Goal: Task Accomplishment & Management: Manage account settings

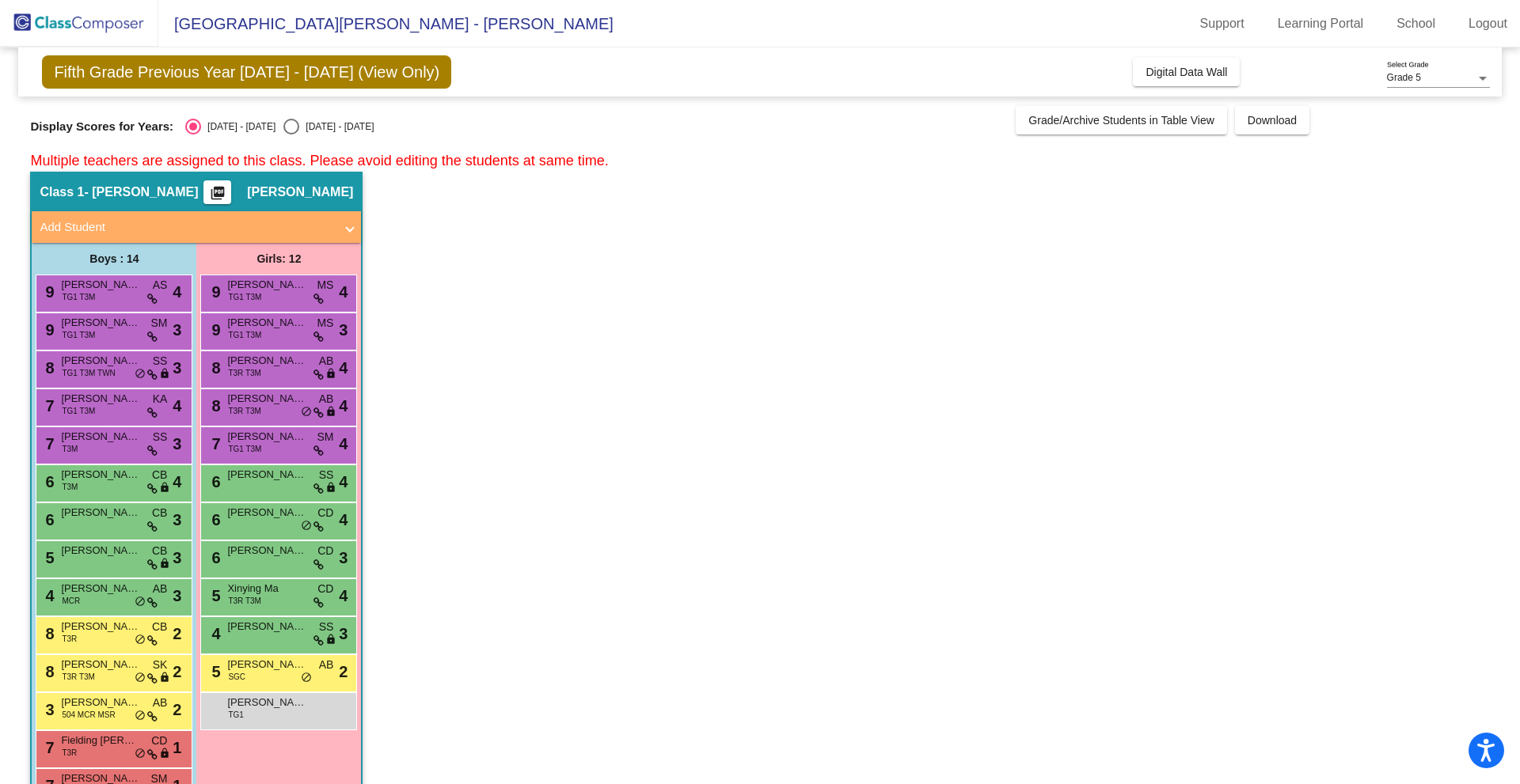
scroll to position [691, 0]
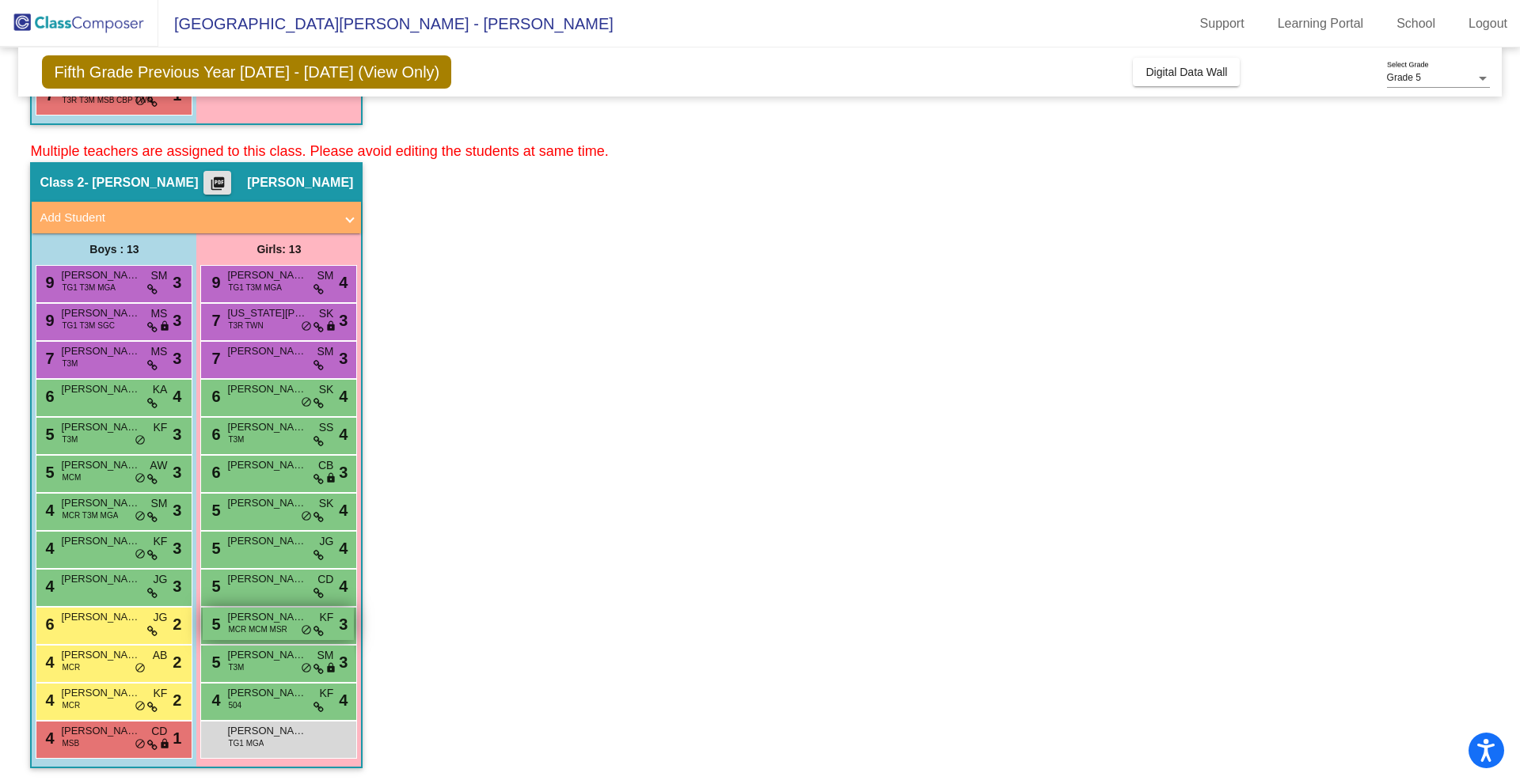
click at [261, 616] on span "[PERSON_NAME]" at bounding box center [266, 617] width 79 height 16
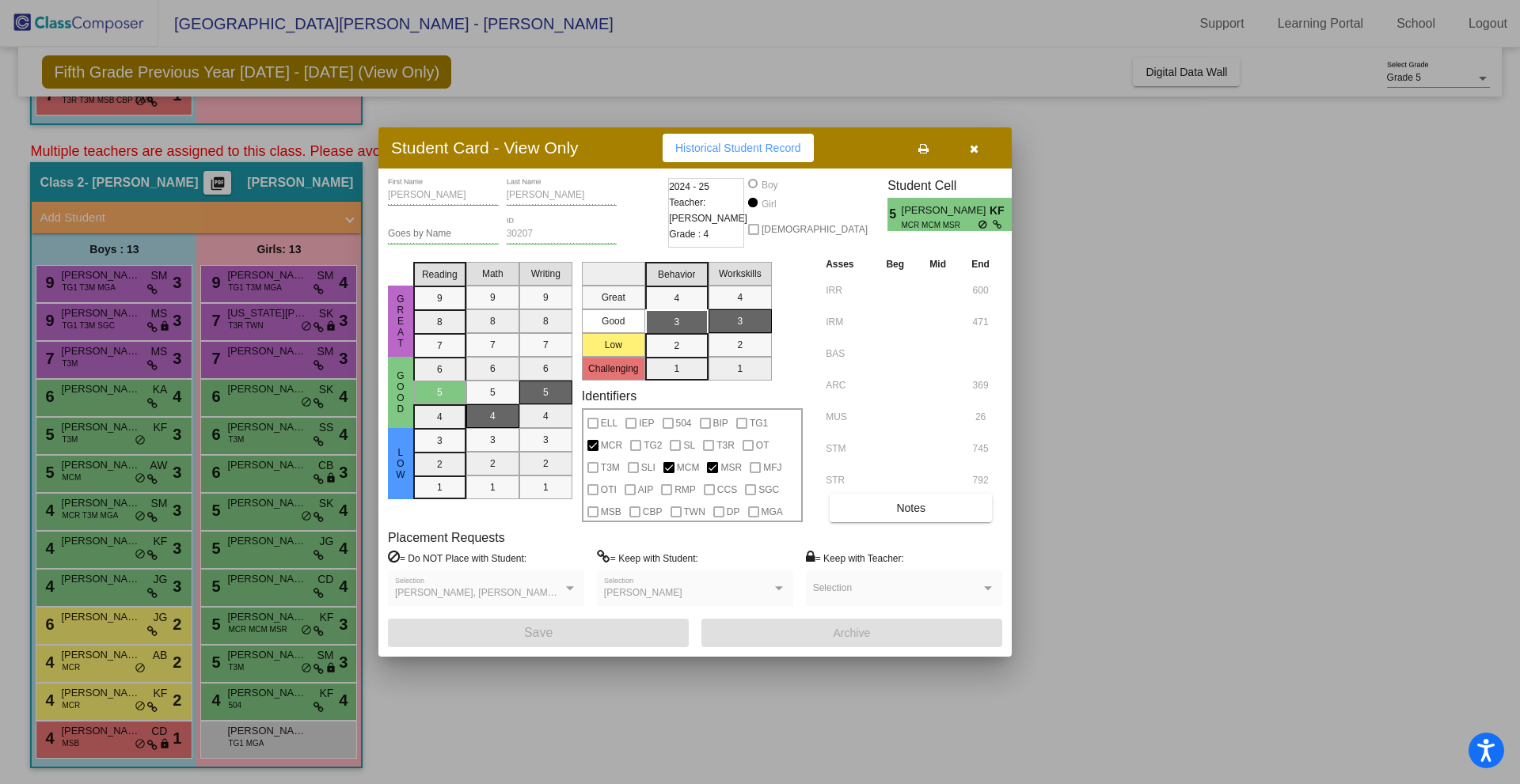
click at [247, 668] on div at bounding box center [760, 392] width 1520 height 784
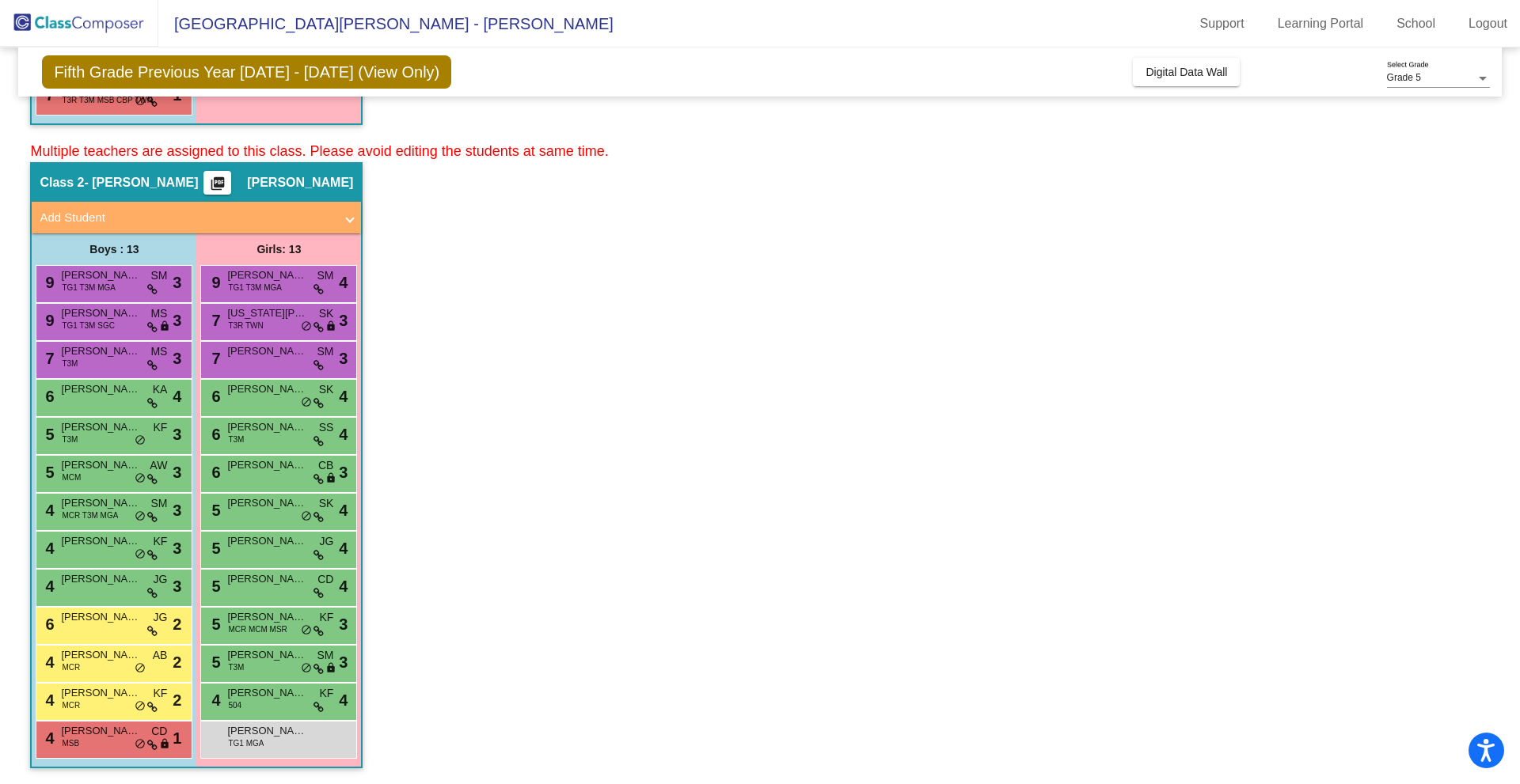
click at [247, 668] on div "5 [PERSON_NAME] T3M SM lock do_not_disturb_alt 3" at bounding box center [278, 662] width 151 height 32
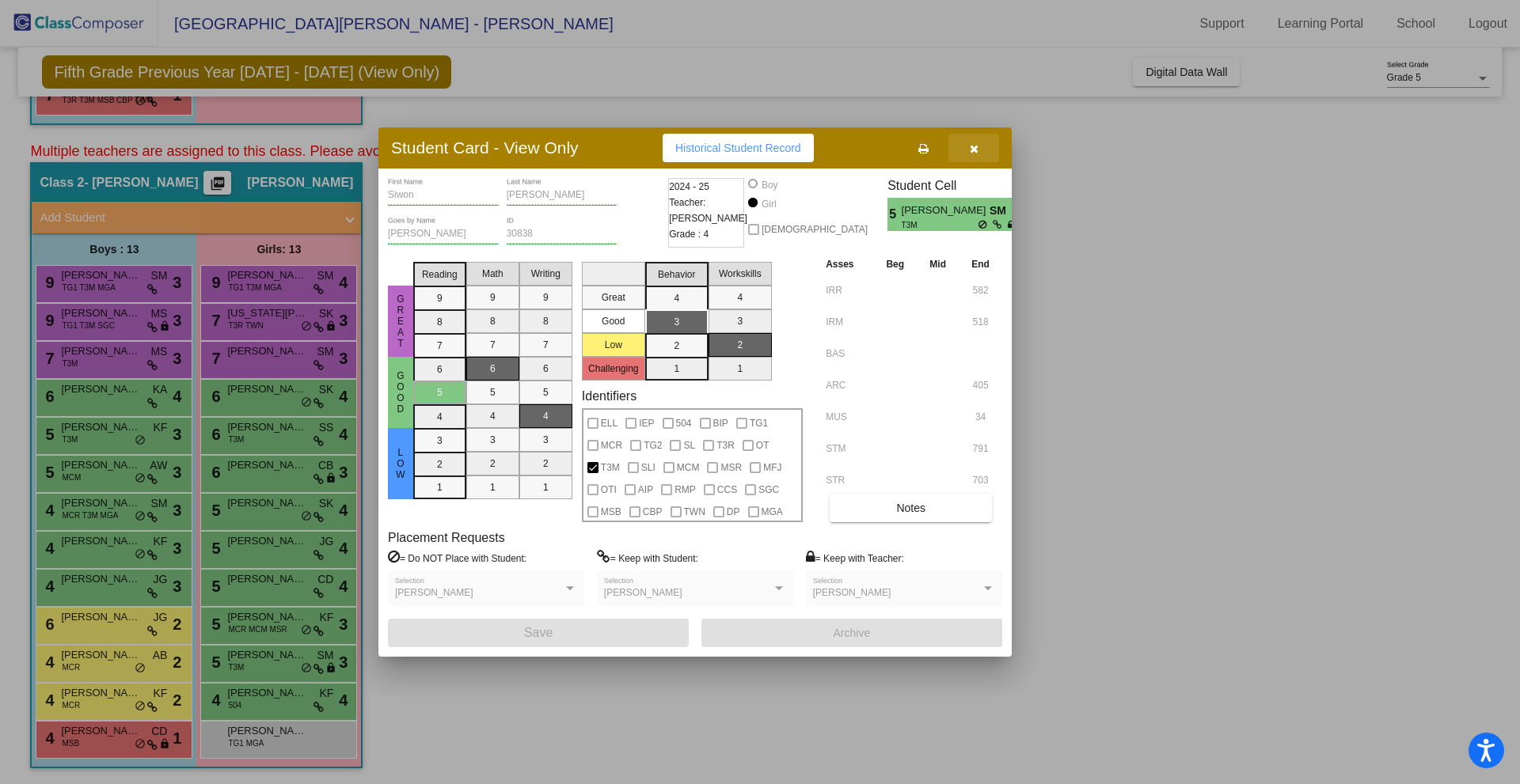
click at [971, 142] on span "button" at bounding box center [974, 148] width 8 height 13
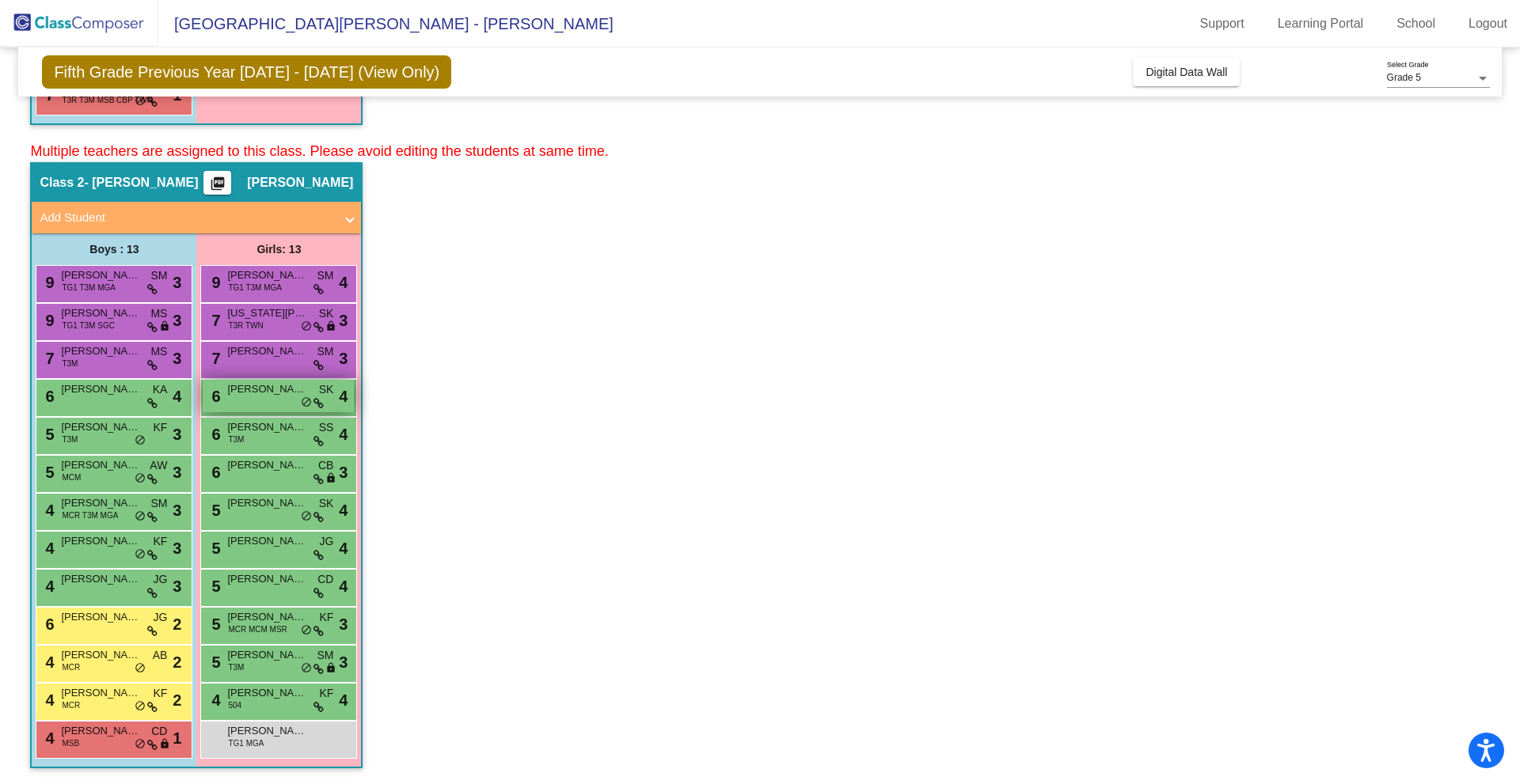
click at [273, 398] on div "6 Alexa [PERSON_NAME] lock do_not_disturb_alt 4" at bounding box center [278, 396] width 151 height 32
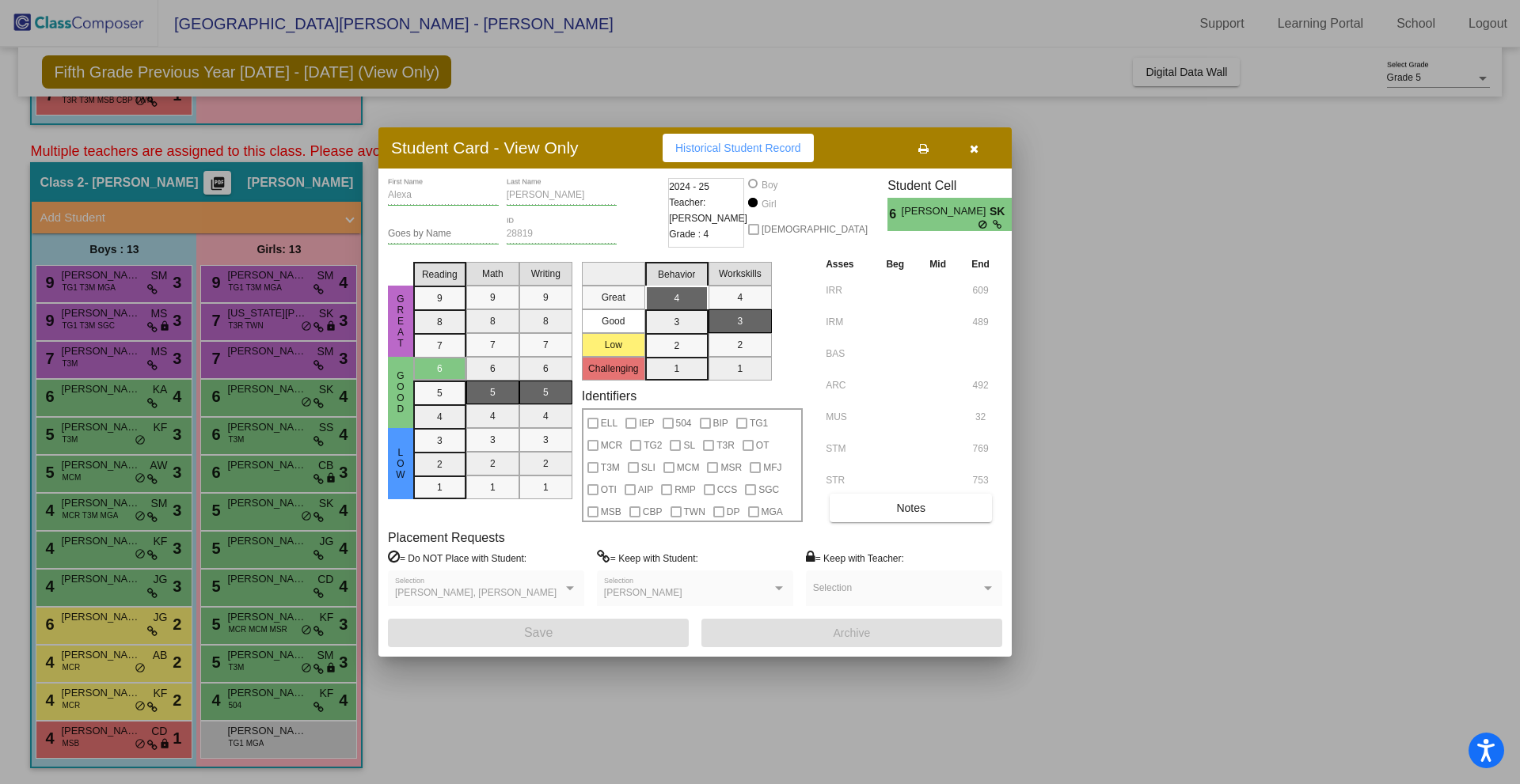
click at [105, 546] on div at bounding box center [760, 392] width 1520 height 784
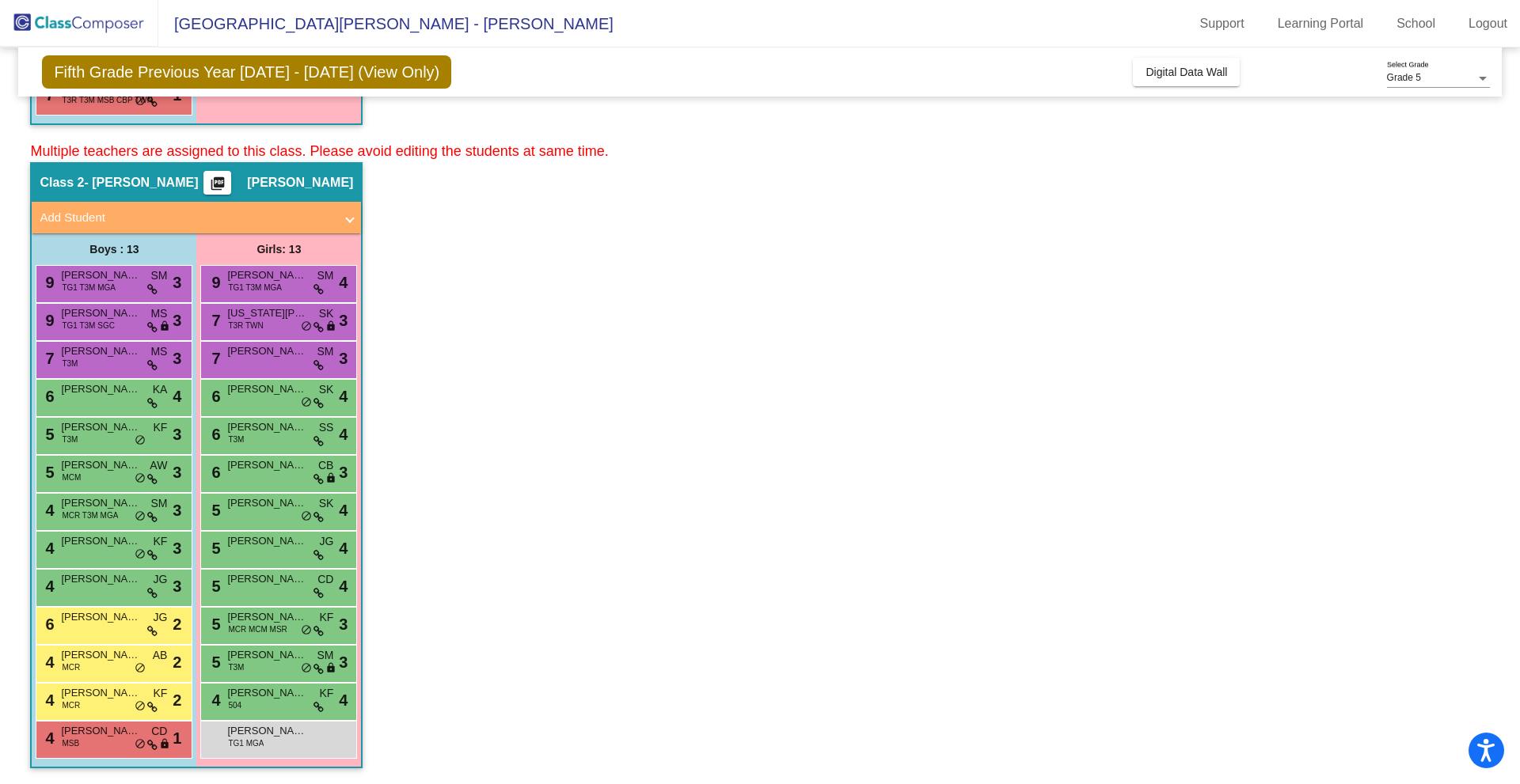
click at [105, 546] on span "[PERSON_NAME]" at bounding box center [100, 541] width 79 height 16
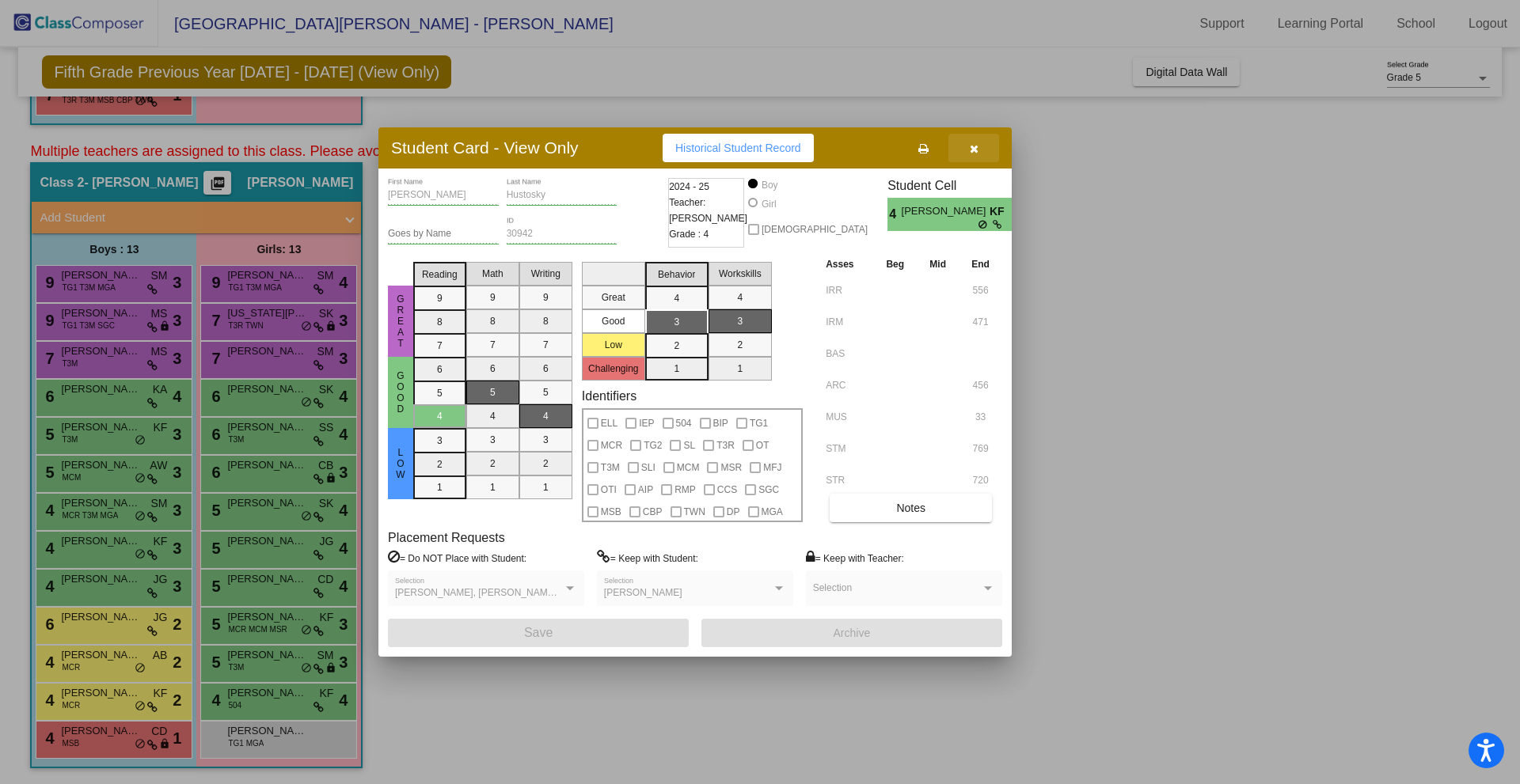
click at [970, 145] on icon "button" at bounding box center [974, 149] width 8 height 11
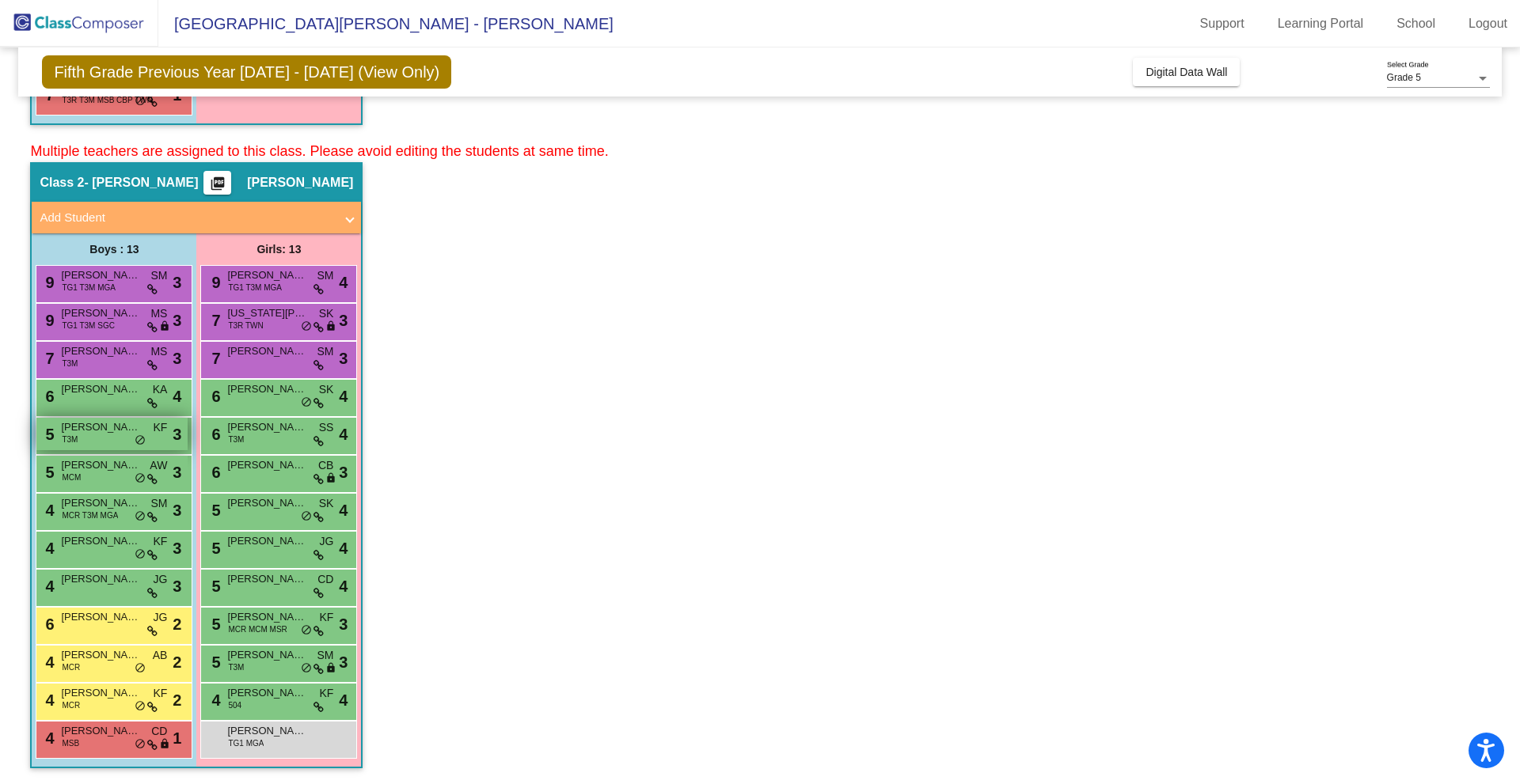
click at [82, 430] on span "[PERSON_NAME] [GEOGRAPHIC_DATA]" at bounding box center [100, 427] width 79 height 16
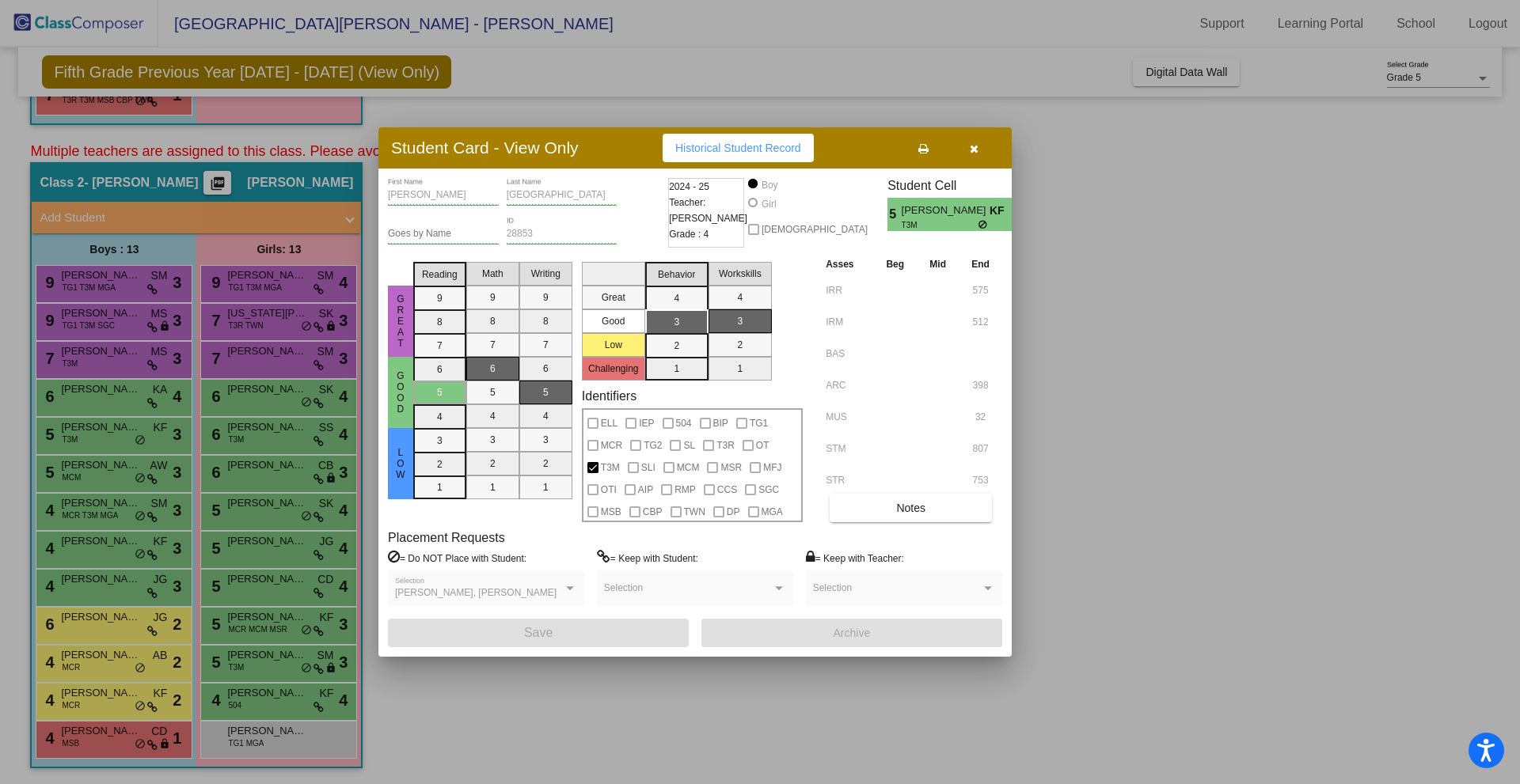
click at [103, 357] on div at bounding box center [760, 392] width 1520 height 784
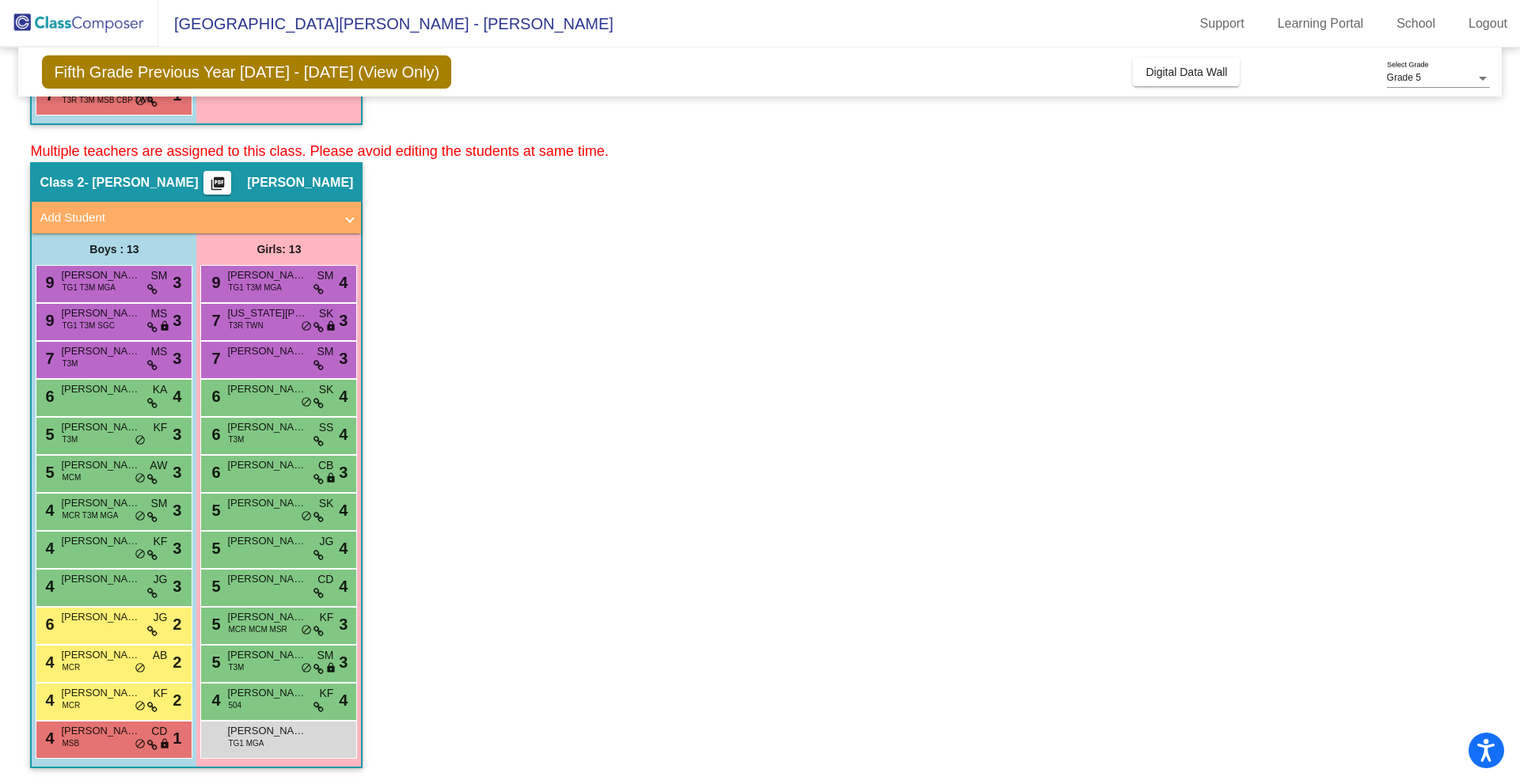
click at [103, 357] on span "[PERSON_NAME]" at bounding box center [100, 351] width 79 height 16
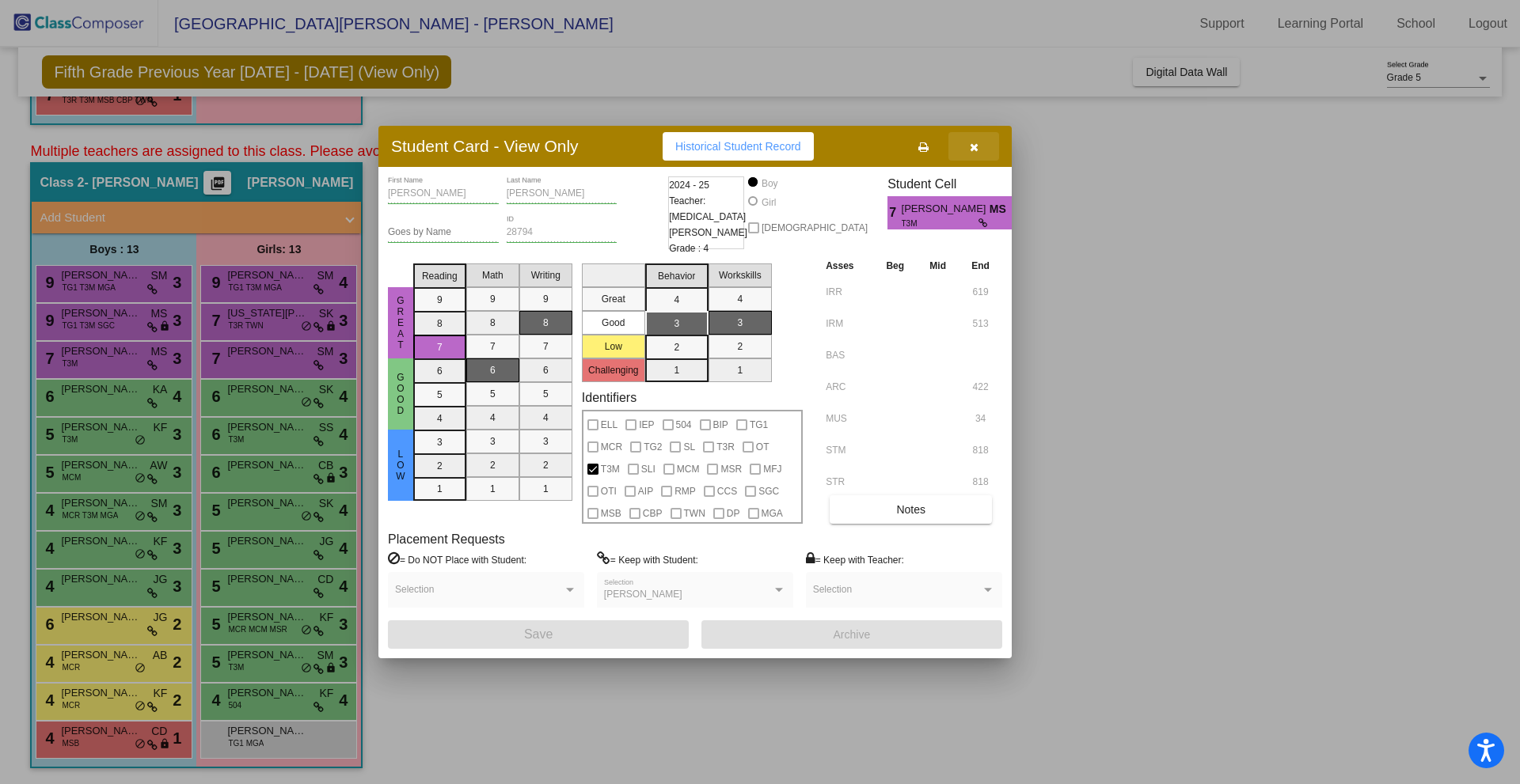
click at [969, 144] on icon "button" at bounding box center [974, 147] width 8 height 11
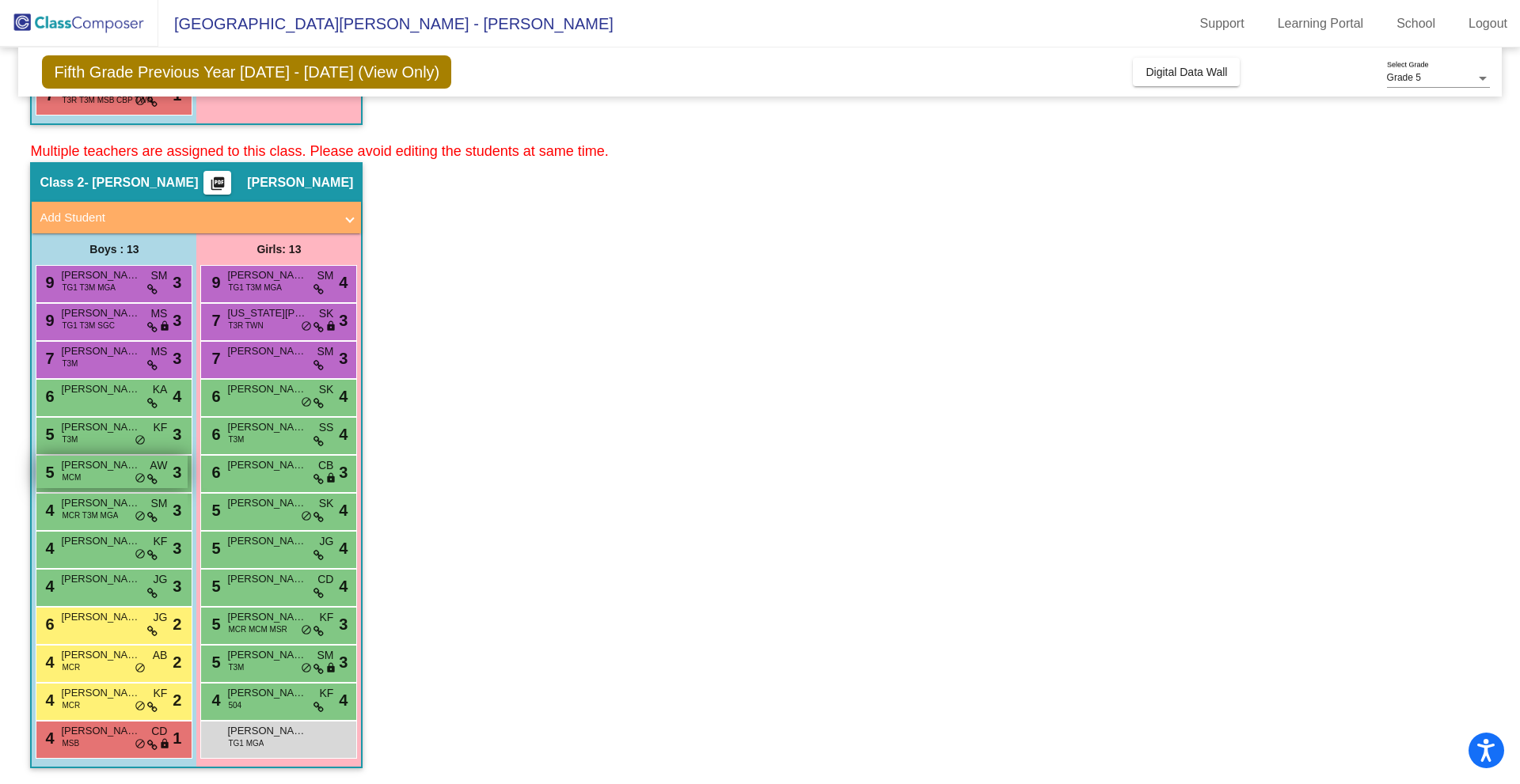
click at [116, 469] on span "[PERSON_NAME]" at bounding box center [100, 465] width 79 height 16
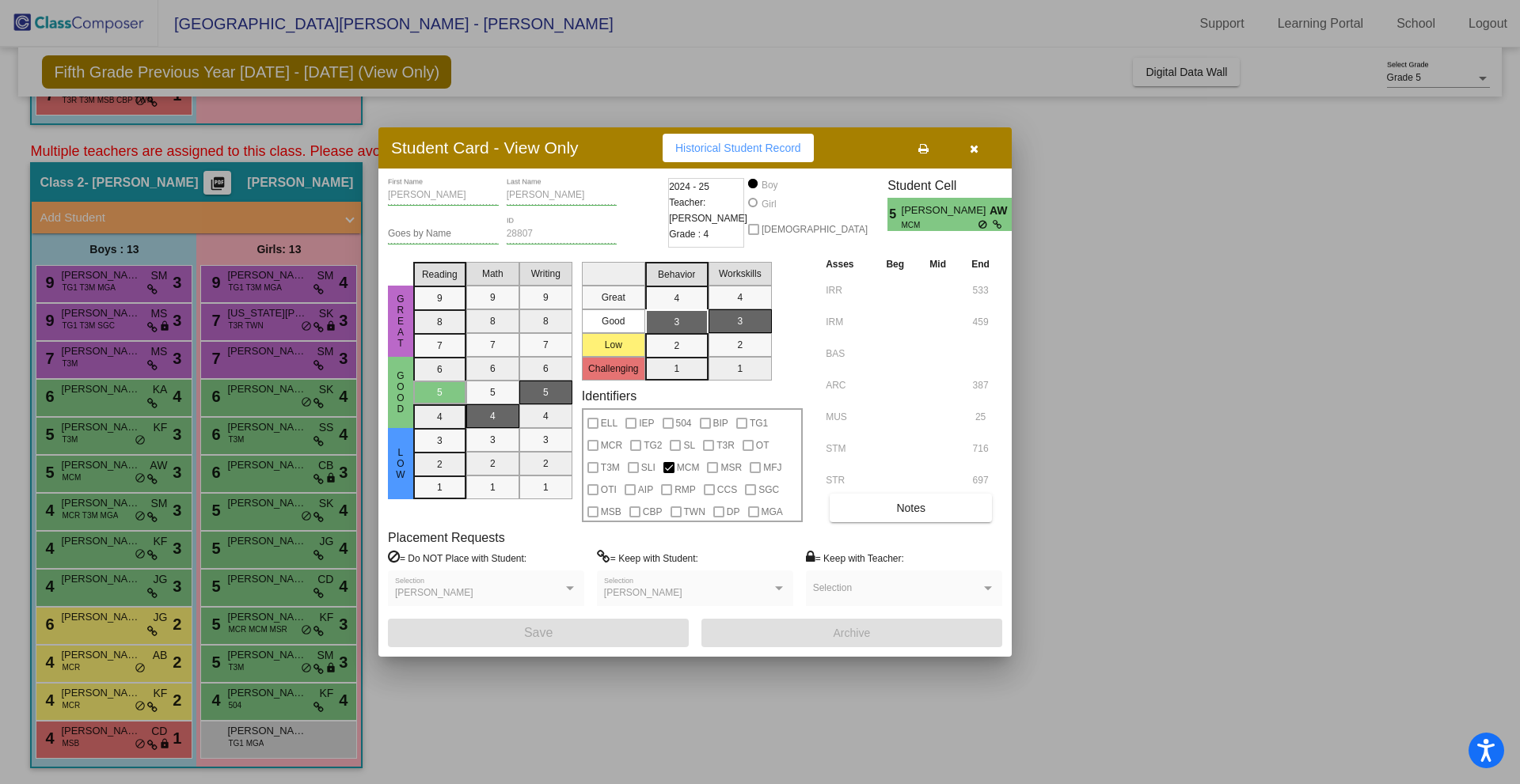
click at [125, 423] on div at bounding box center [760, 392] width 1520 height 784
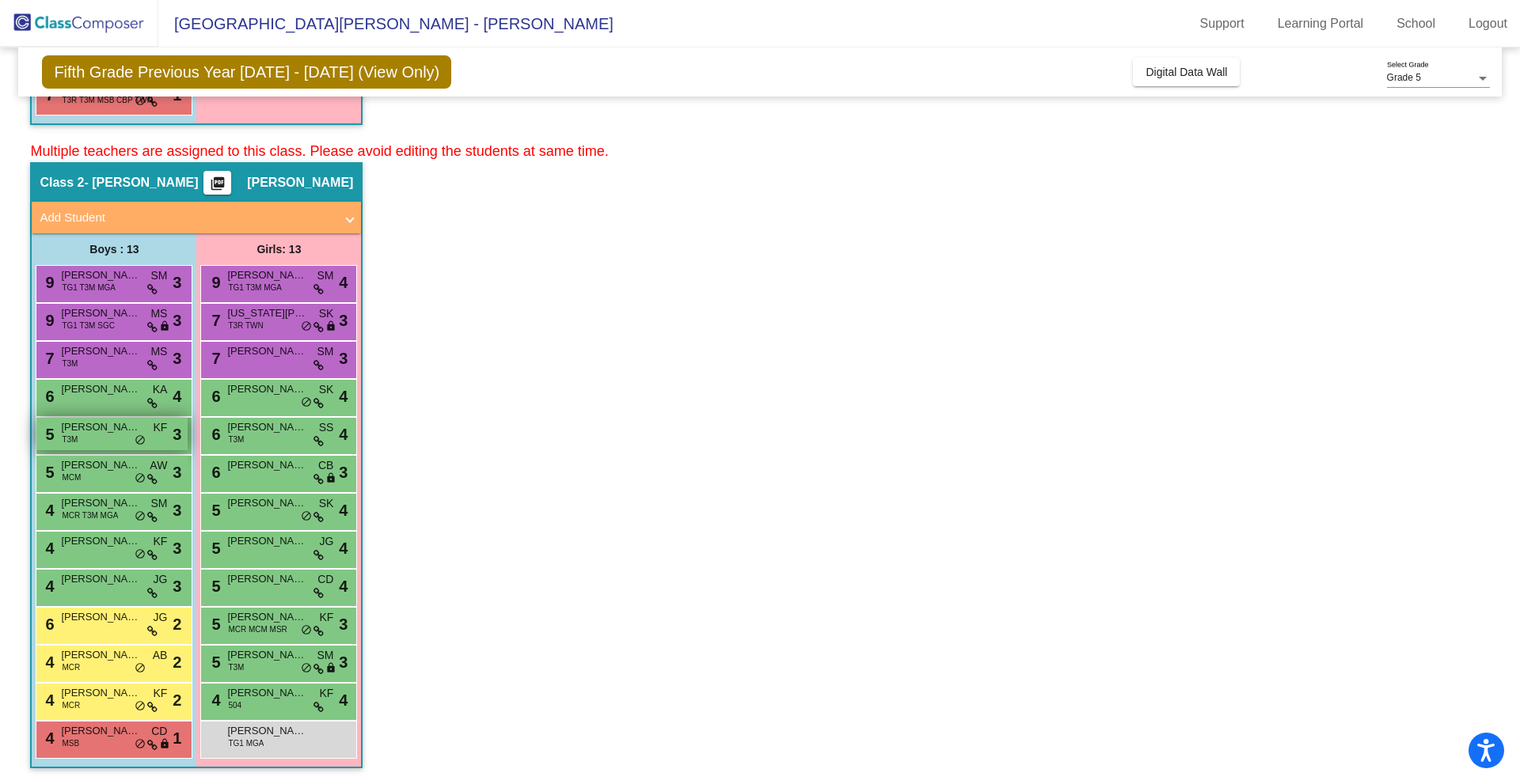
click at [121, 430] on span "[PERSON_NAME] [GEOGRAPHIC_DATA]" at bounding box center [100, 427] width 79 height 16
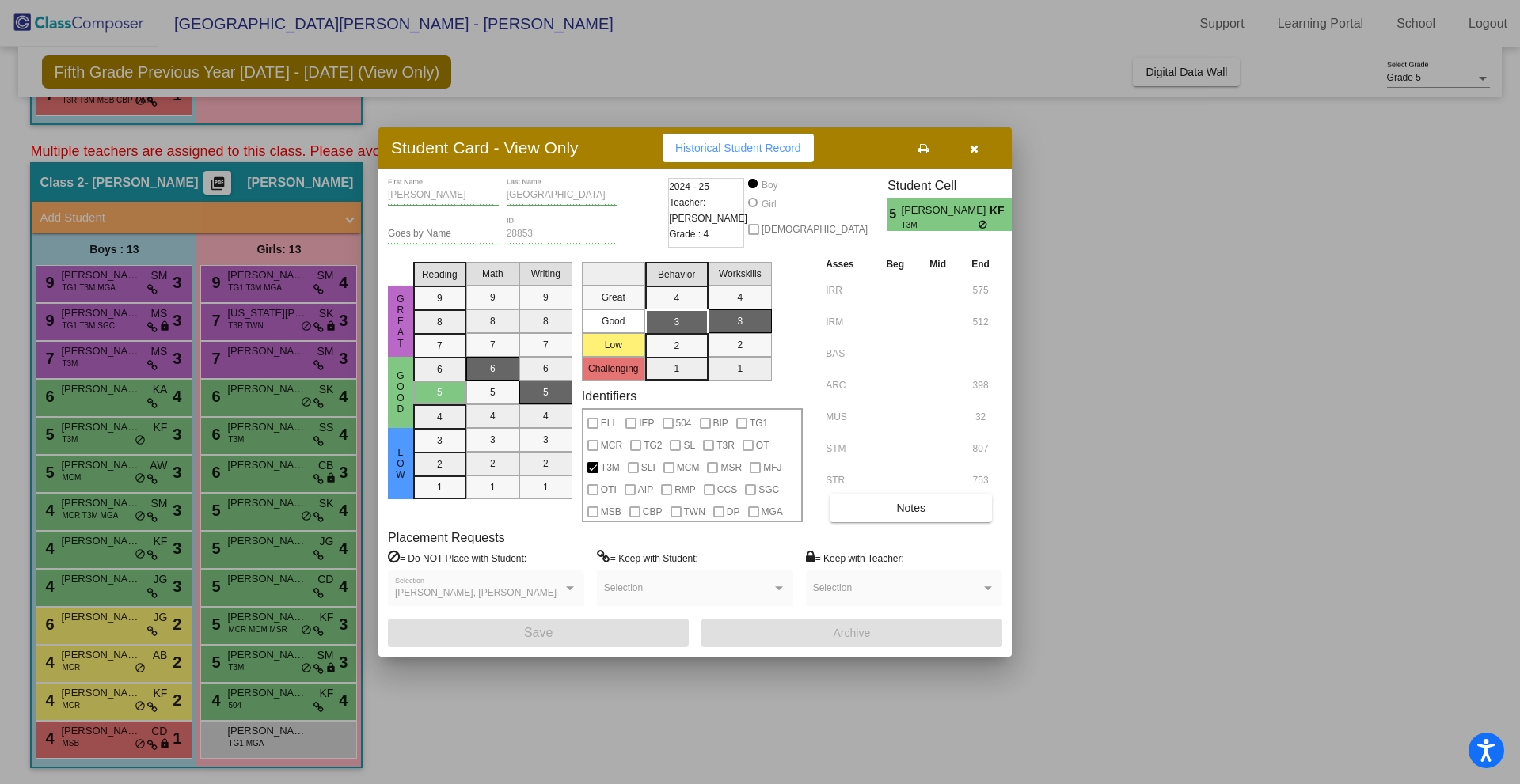
click at [282, 433] on div at bounding box center [760, 392] width 1520 height 784
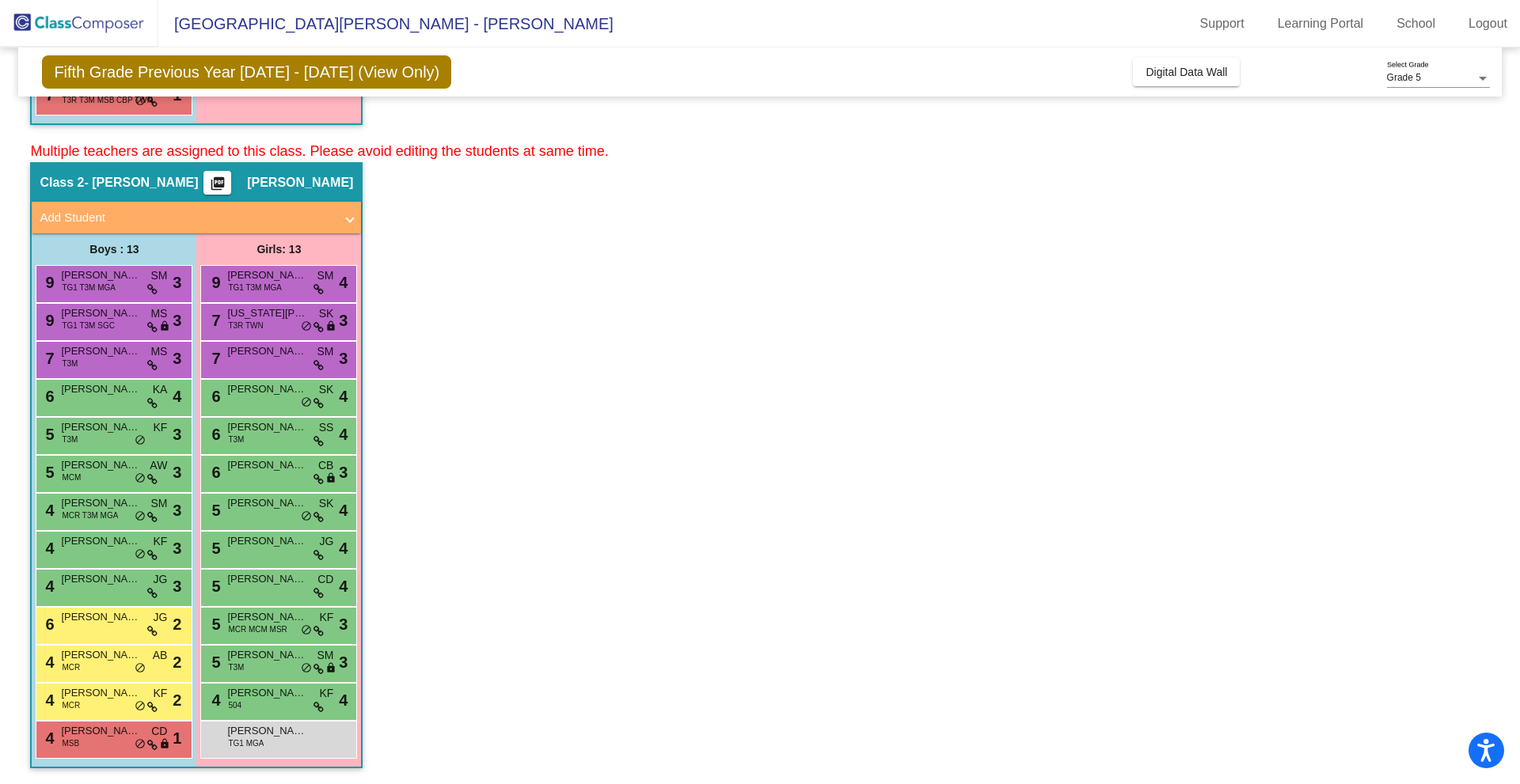
click at [282, 433] on span "[PERSON_NAME]" at bounding box center [266, 427] width 79 height 16
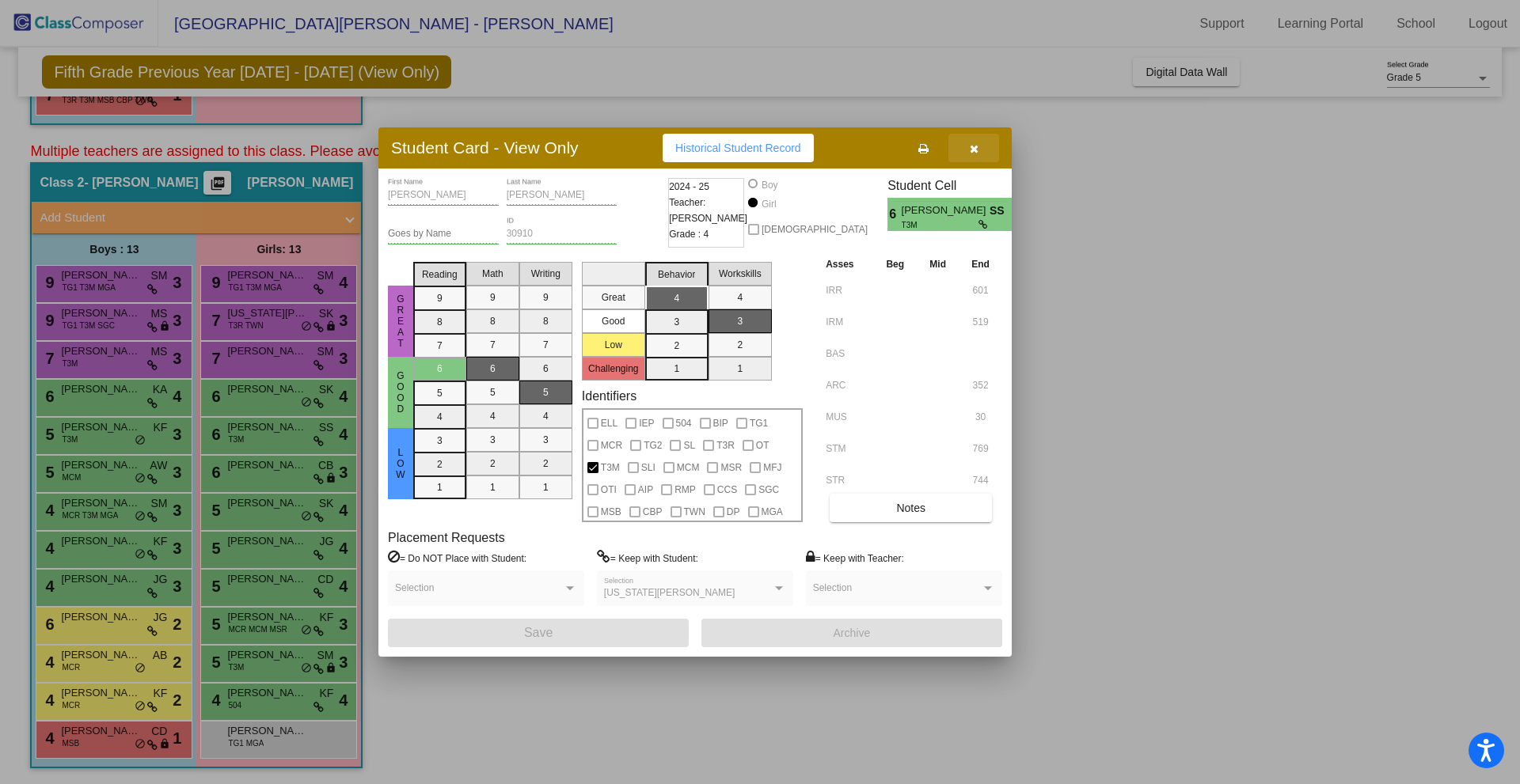
click at [968, 143] on button "button" at bounding box center [974, 148] width 51 height 29
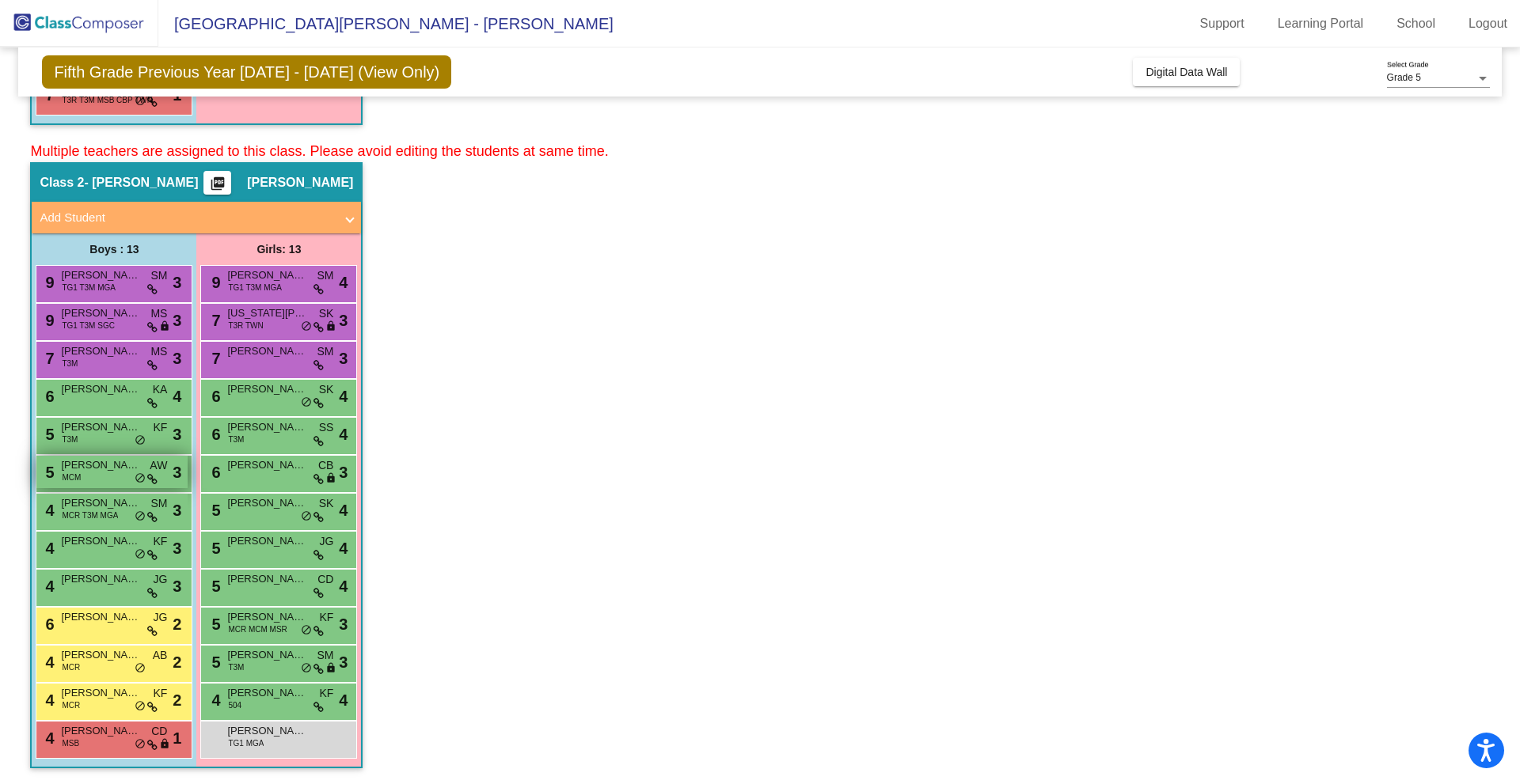
click at [86, 466] on span "[PERSON_NAME]" at bounding box center [100, 465] width 79 height 16
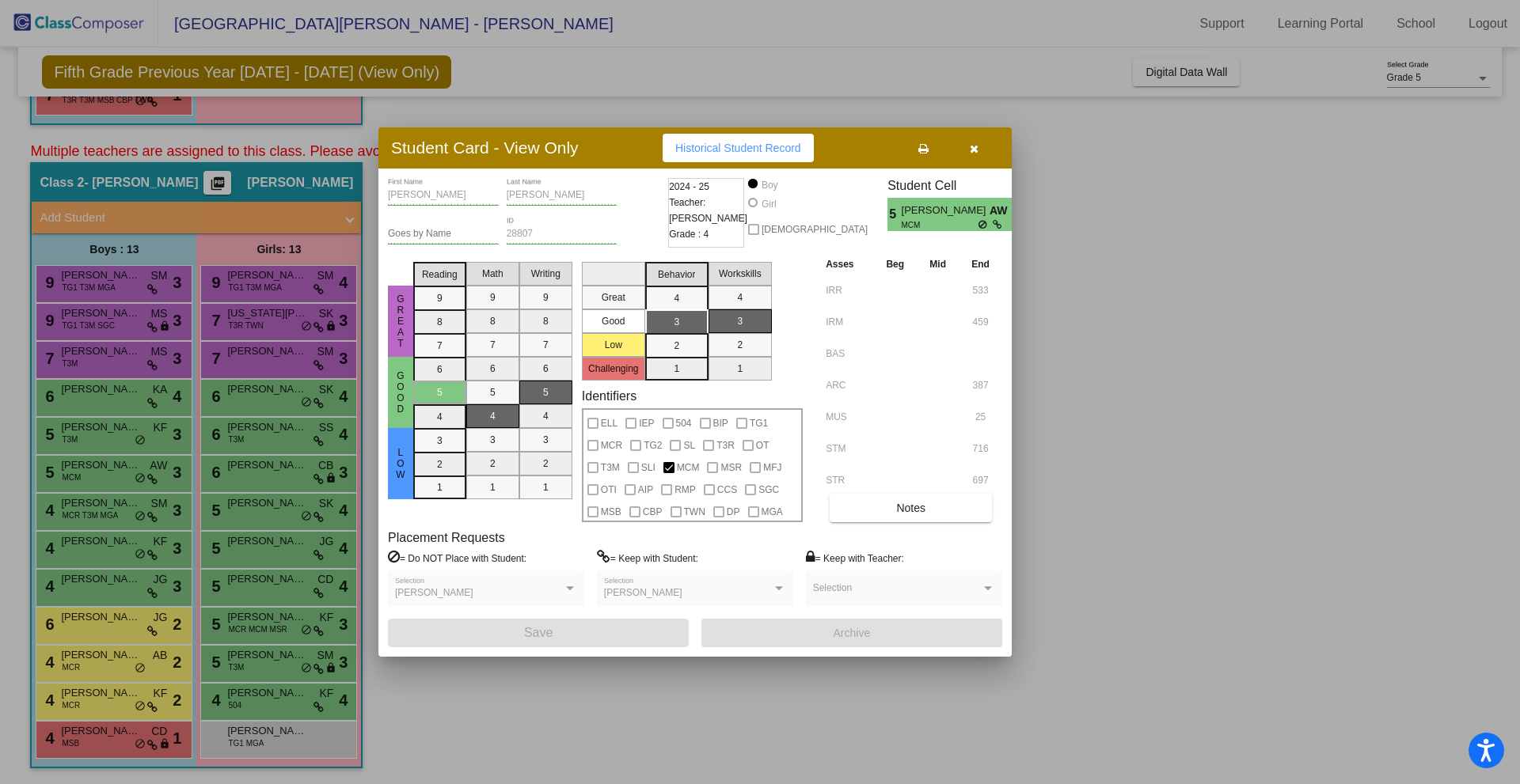
click at [975, 144] on icon "button" at bounding box center [974, 149] width 8 height 11
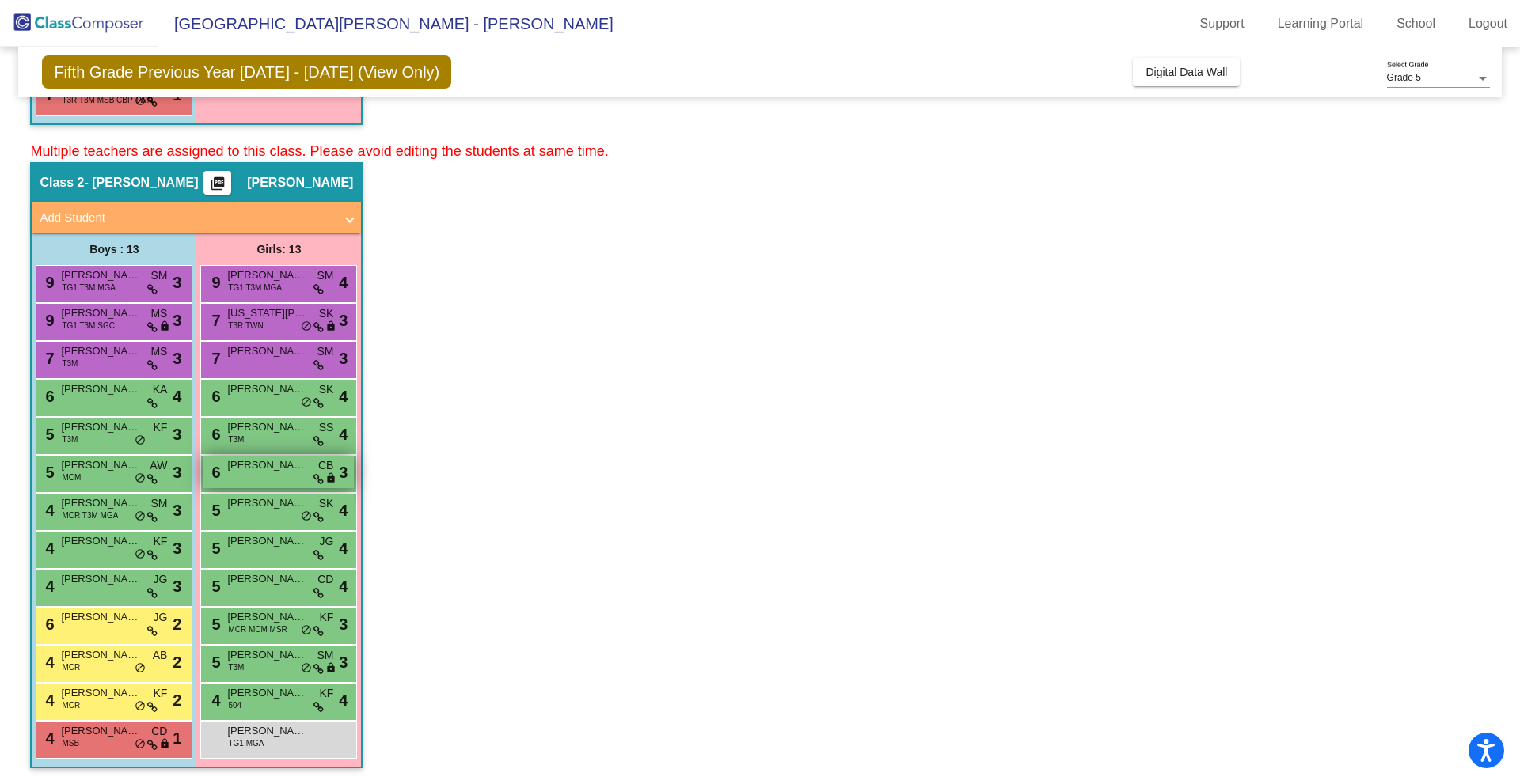
click at [296, 471] on span "[PERSON_NAME]" at bounding box center [266, 465] width 79 height 16
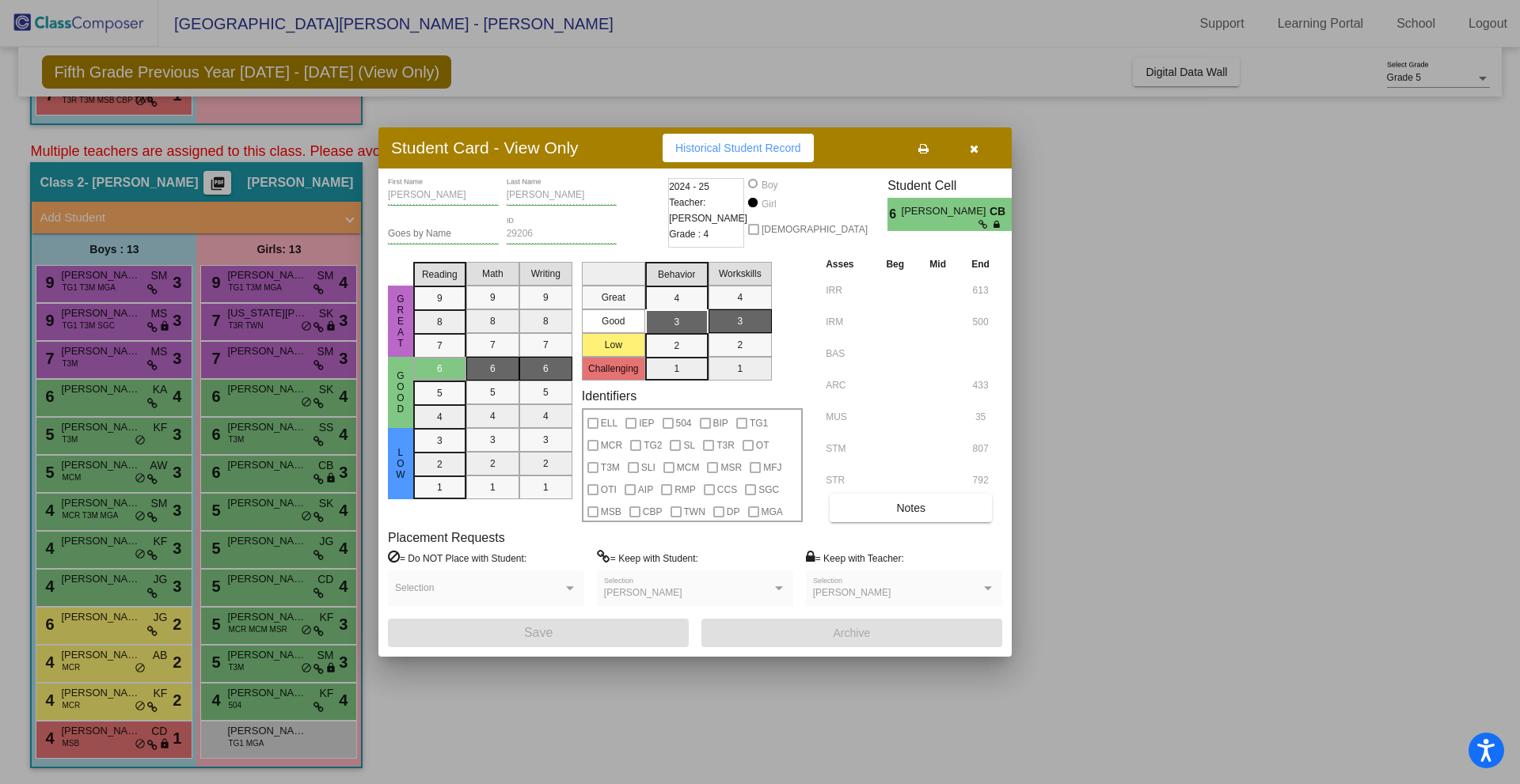
click at [254, 586] on div at bounding box center [760, 392] width 1520 height 784
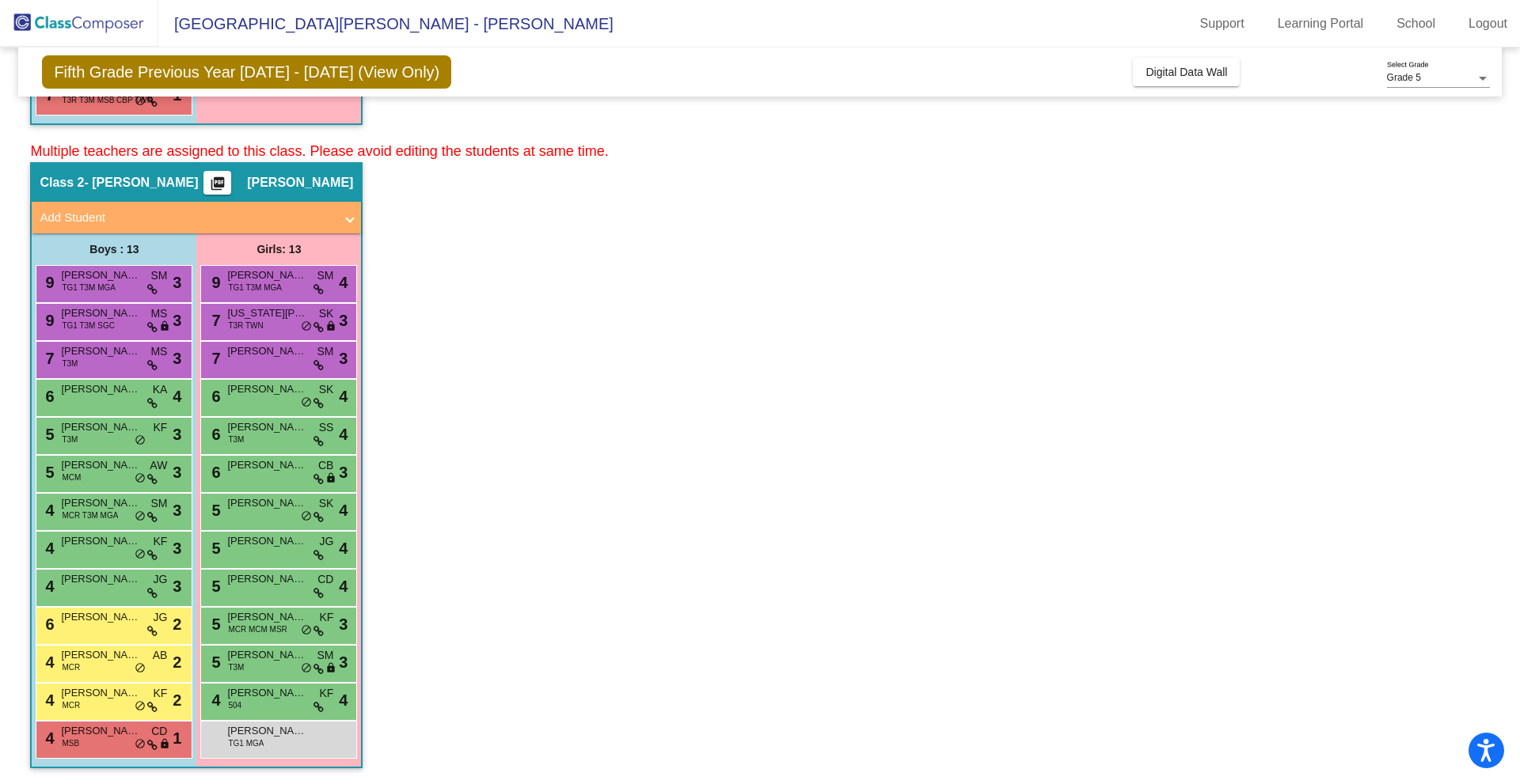
click at [254, 586] on span "[PERSON_NAME]" at bounding box center [266, 579] width 79 height 16
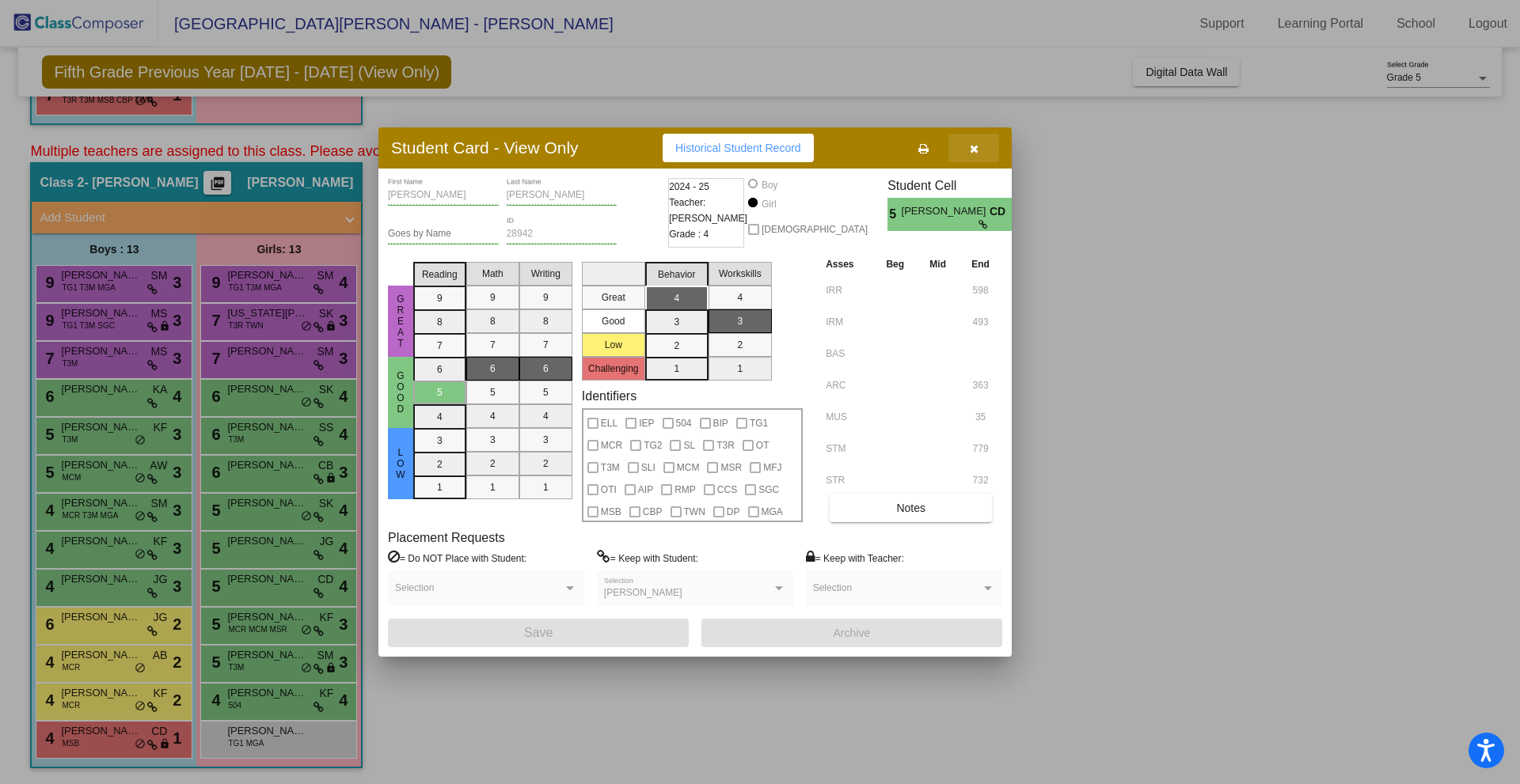
click at [969, 152] on icon "button" at bounding box center [974, 149] width 8 height 11
